Goal: Transaction & Acquisition: Purchase product/service

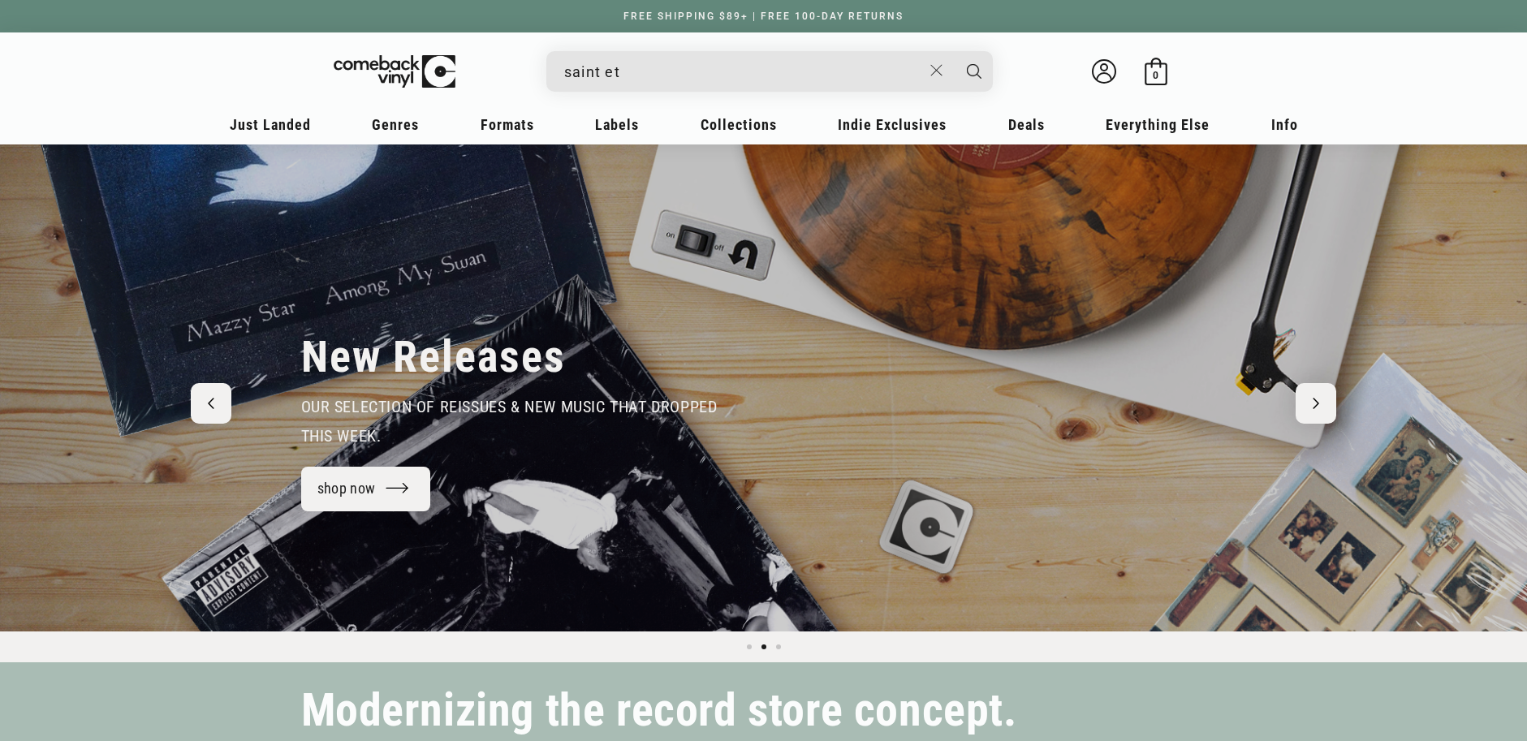
scroll to position [0, 1527]
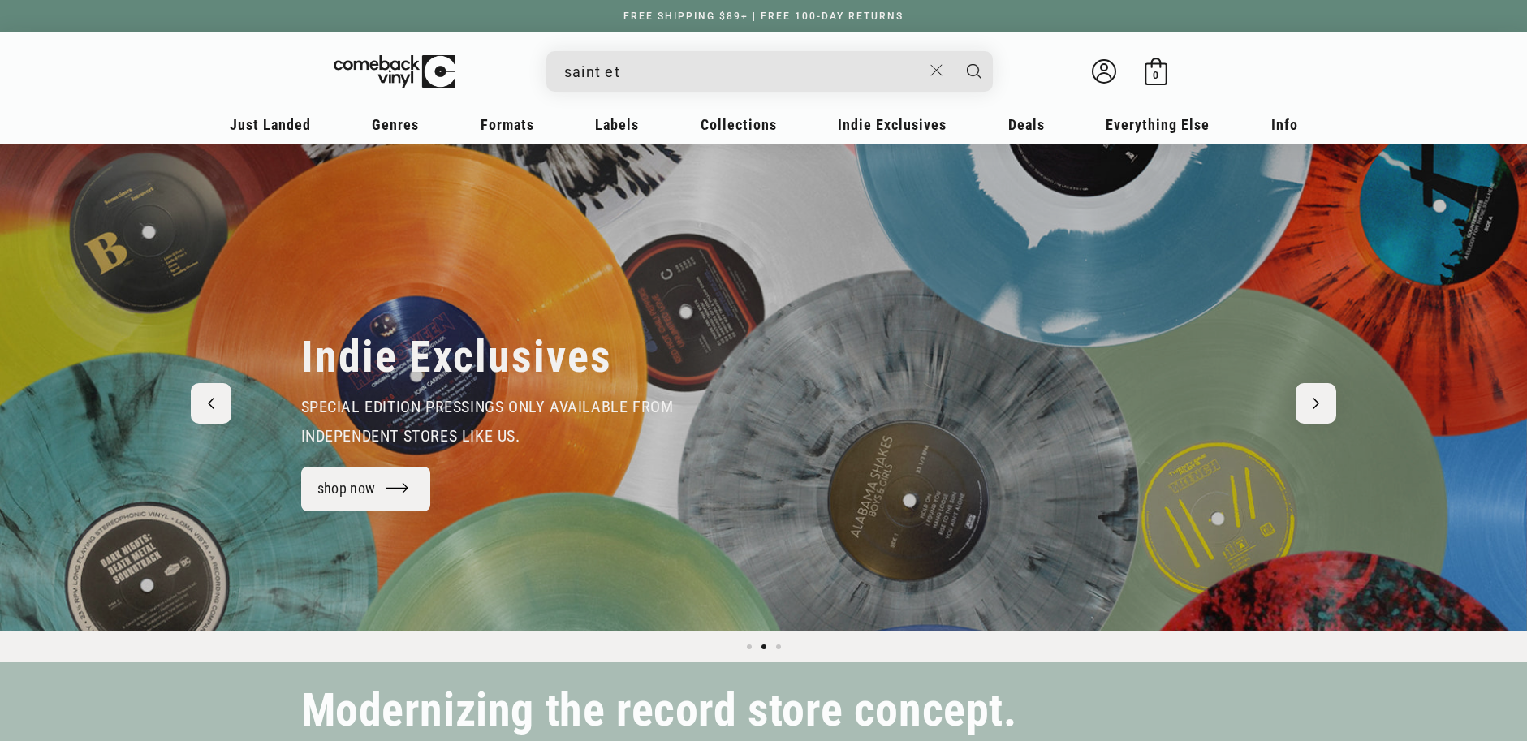
type input "saint eti"
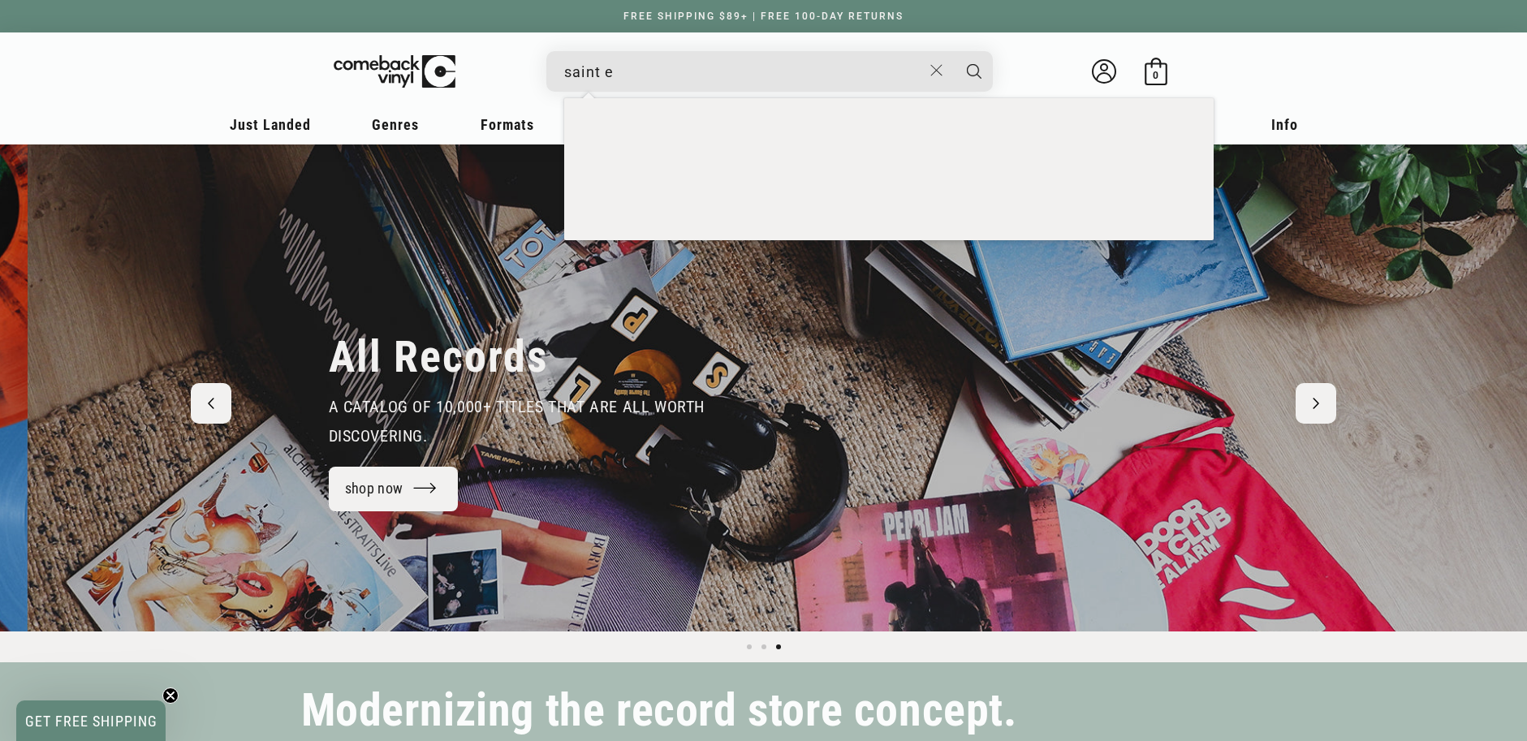
scroll to position [0, 3054]
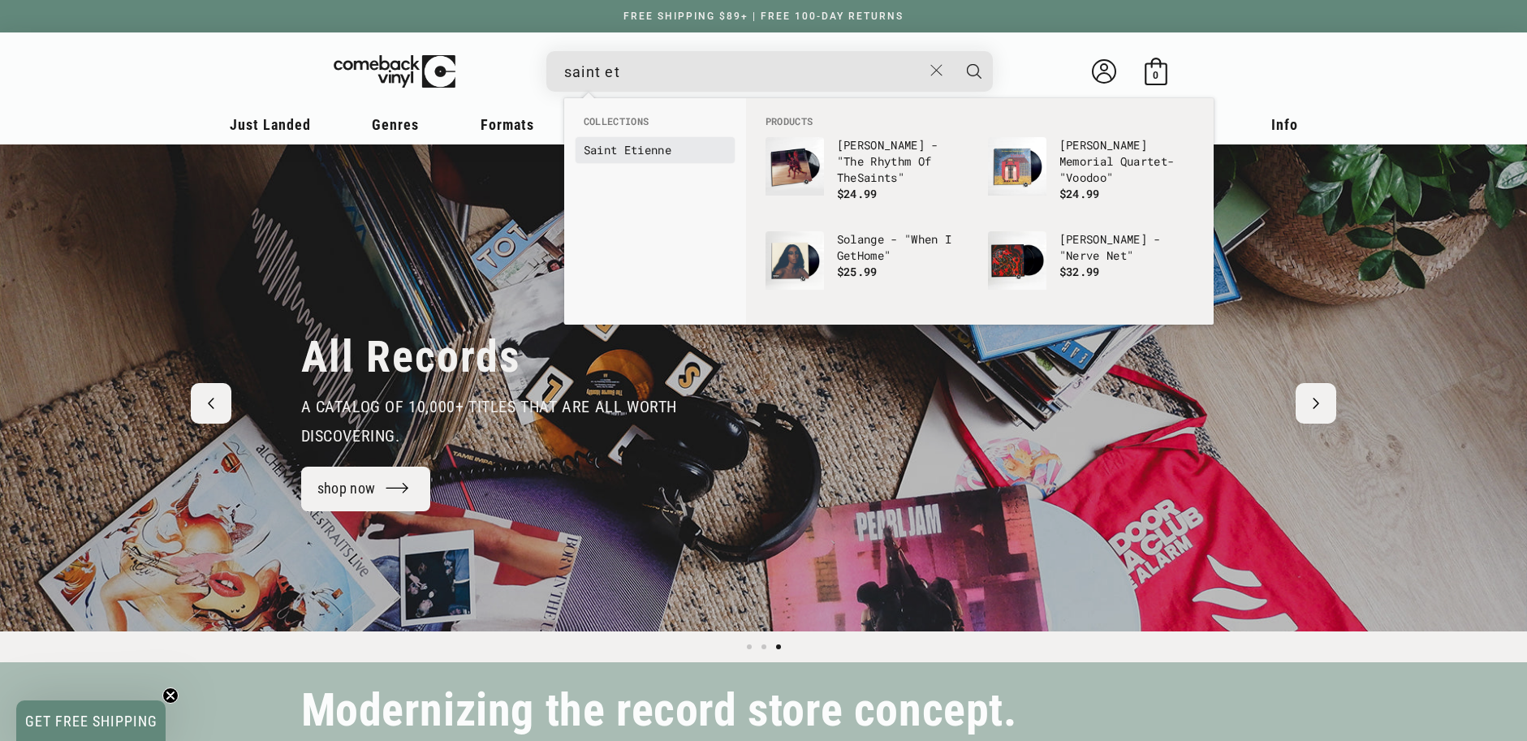
type input "saint et"
click at [615, 157] on b "Saint" at bounding box center [601, 149] width 34 height 15
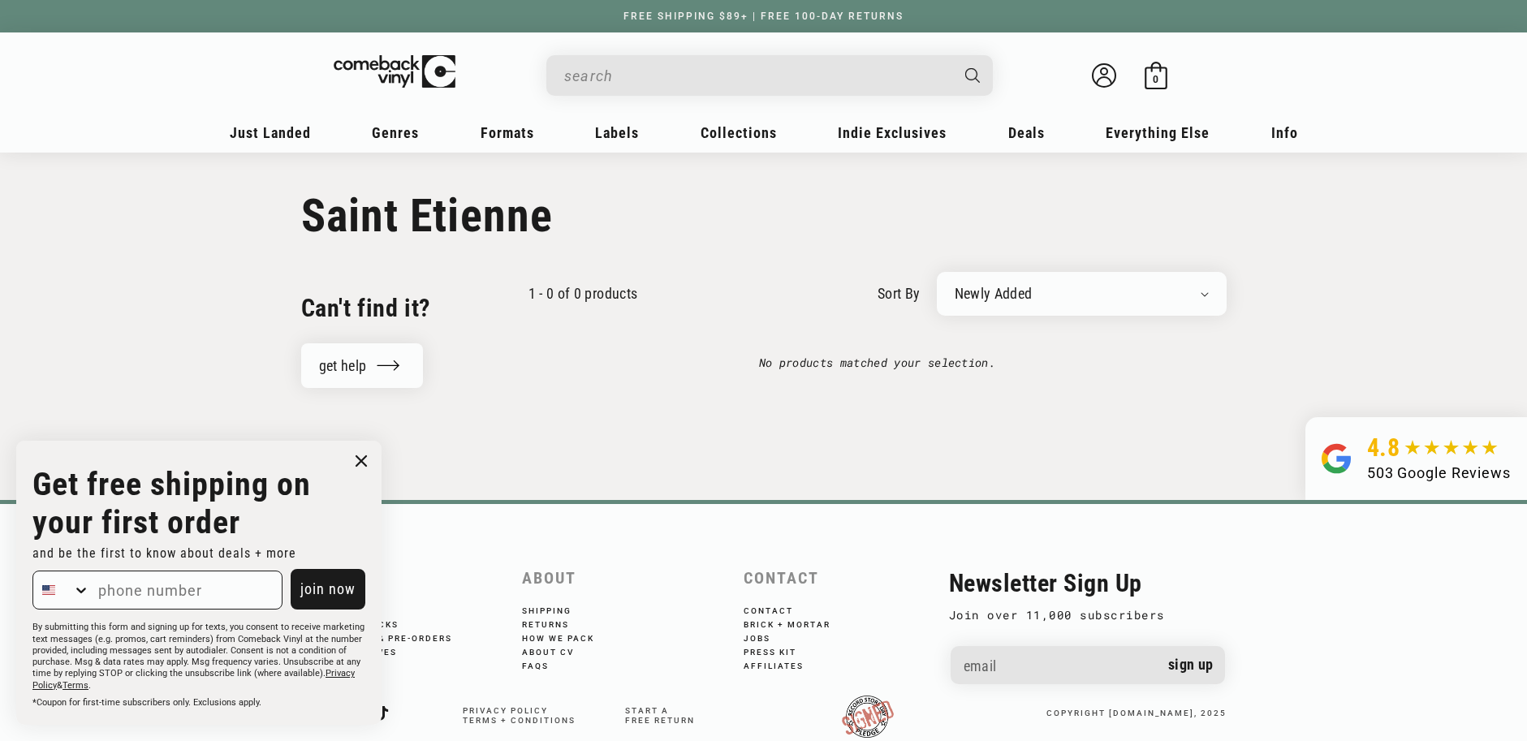
drag, startPoint x: 1508, startPoint y: 0, endPoint x: 359, endPoint y: 457, distance: 1237.1
click at [359, 457] on icon "Close dialog" at bounding box center [361, 461] width 10 height 10
